Goal: Task Accomplishment & Management: Manage account settings

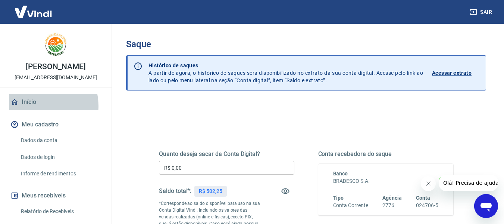
click at [38, 106] on link "Início" at bounding box center [56, 102] width 94 height 16
